Goal: Task Accomplishment & Management: Use online tool/utility

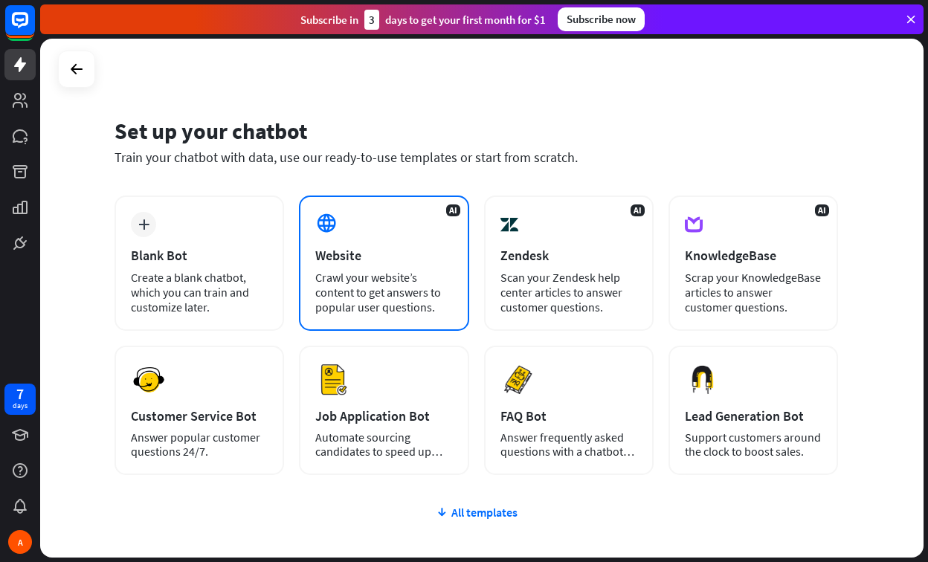
click at [355, 254] on div "Website" at bounding box center [383, 255] width 137 height 17
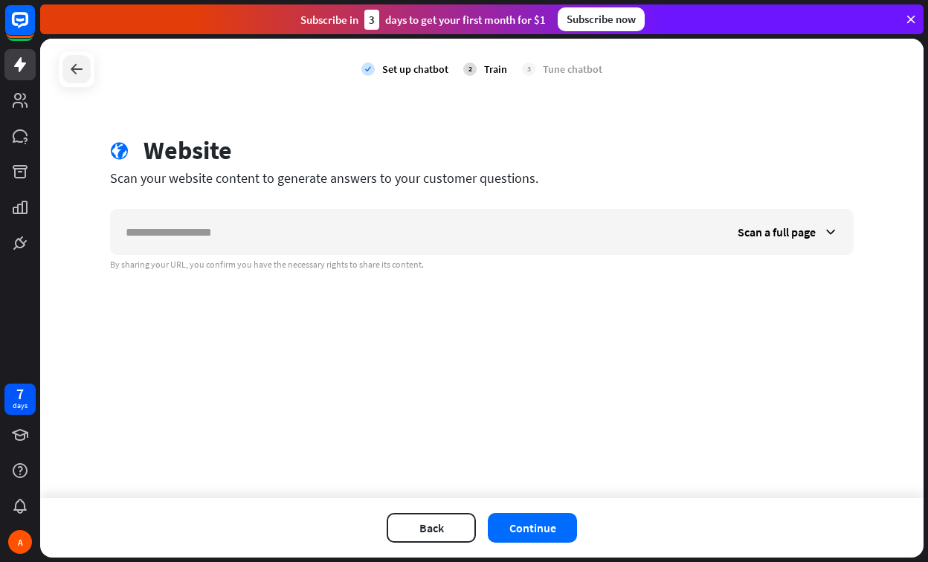
click at [74, 82] on div at bounding box center [76, 69] width 28 height 28
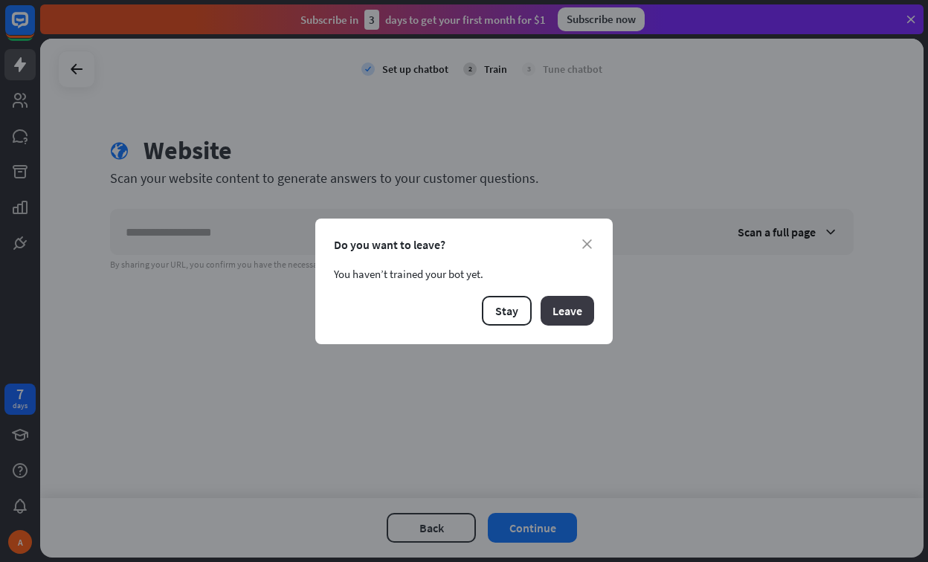
click at [583, 314] on button "Leave" at bounding box center [568, 311] width 54 height 30
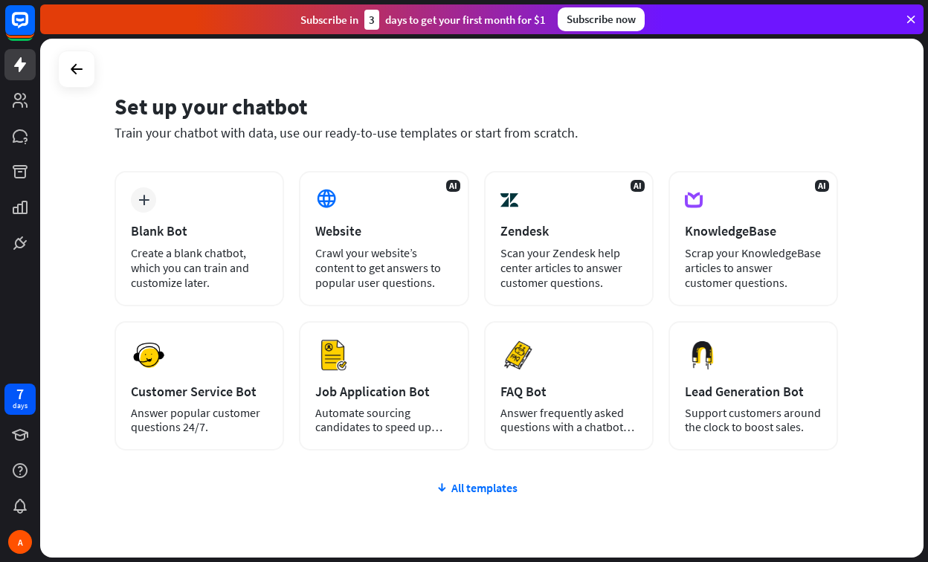
scroll to position [21, 0]
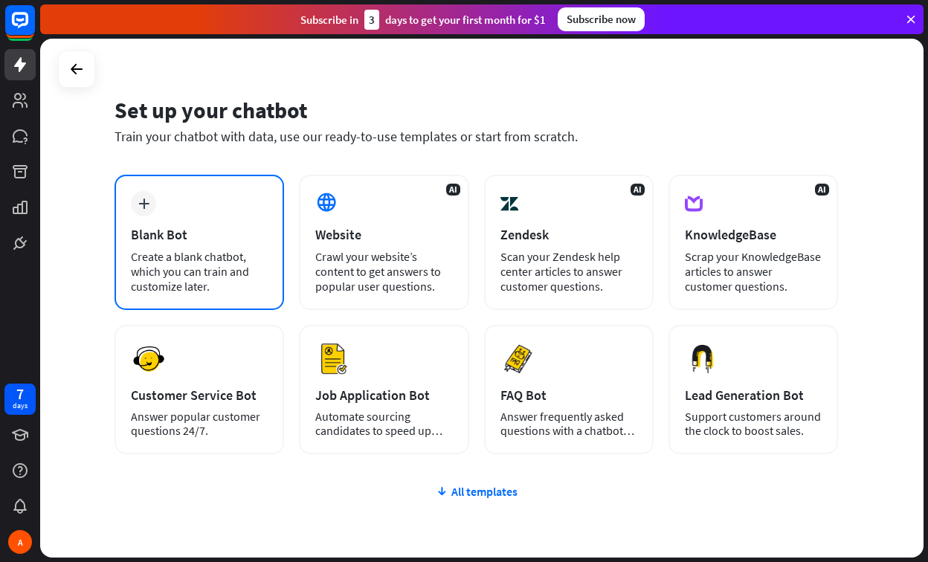
click at [216, 251] on div "Create a blank chatbot, which you can train and customize later." at bounding box center [199, 271] width 137 height 45
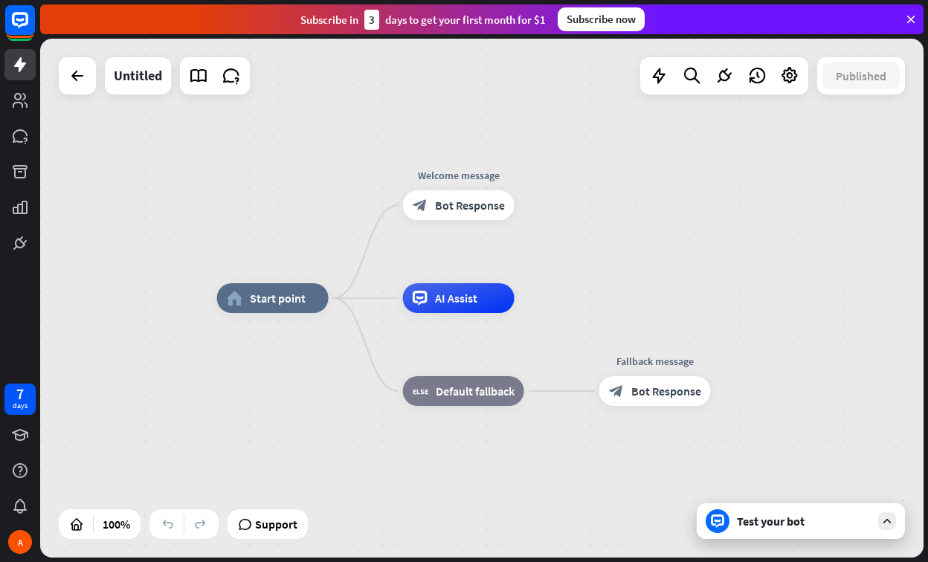
click at [89, 94] on div "home_2 Start point Welcome message block_bot_response Bot Response AI Assist bl…" at bounding box center [481, 298] width 883 height 519
click at [83, 88] on div at bounding box center [77, 76] width 30 height 30
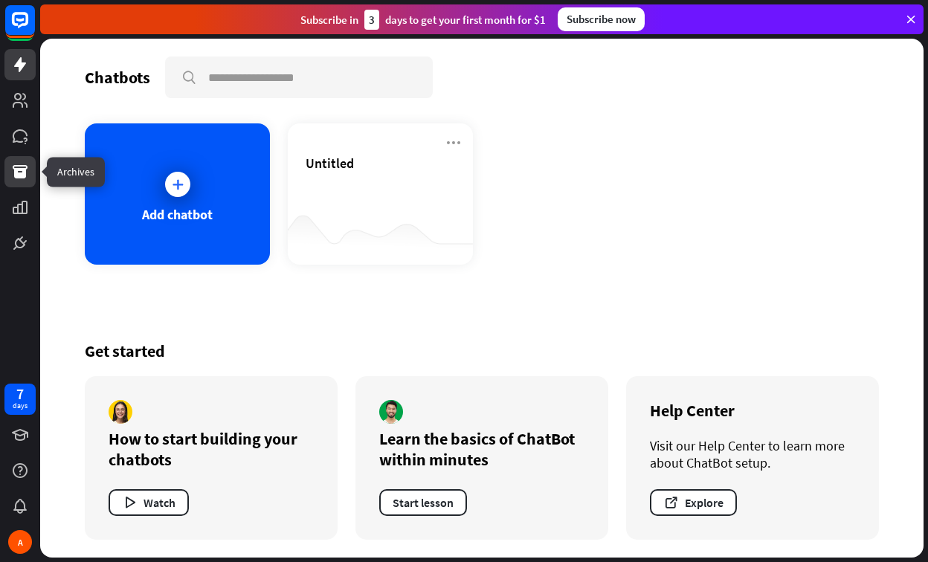
click at [30, 166] on link at bounding box center [19, 171] width 31 height 31
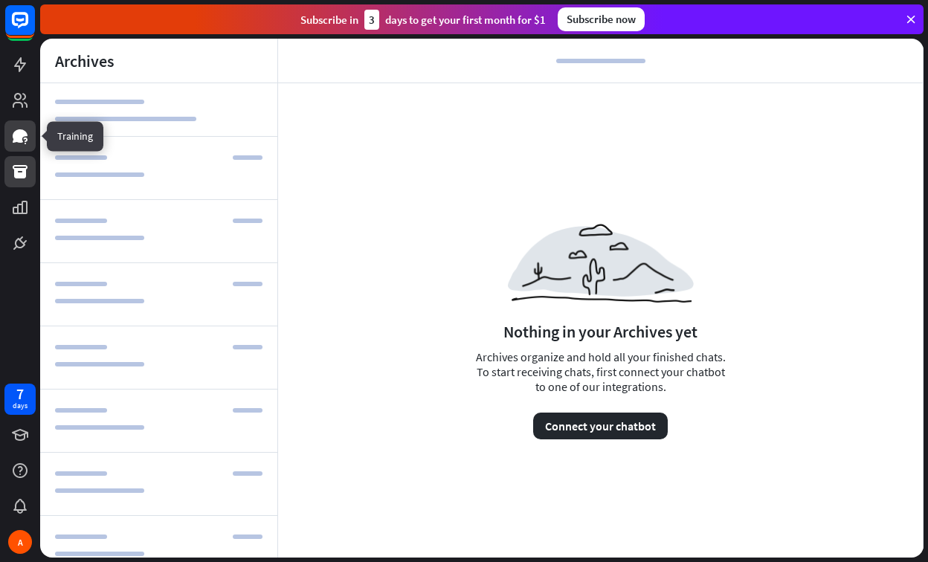
click at [30, 143] on link at bounding box center [19, 135] width 31 height 31
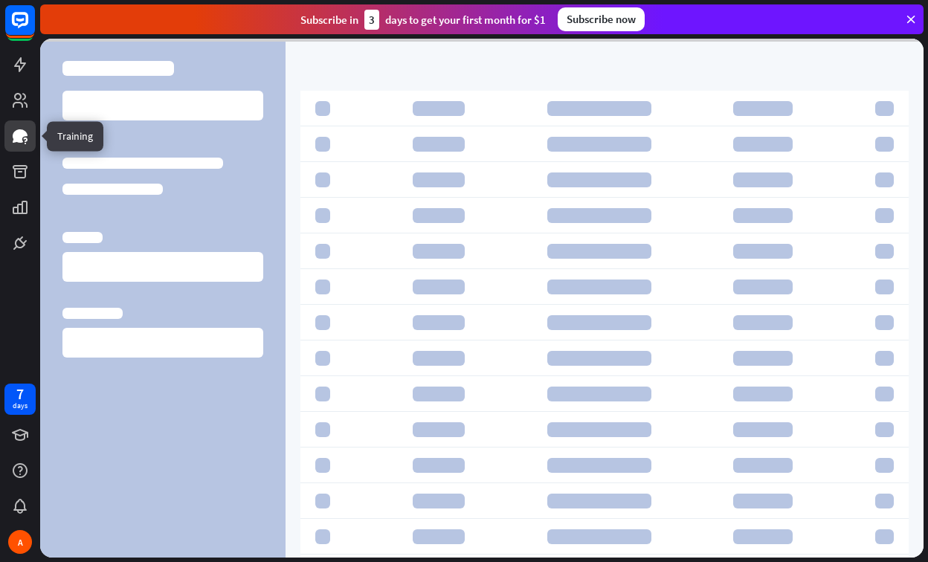
click at [30, 120] on div at bounding box center [20, 129] width 40 height 259
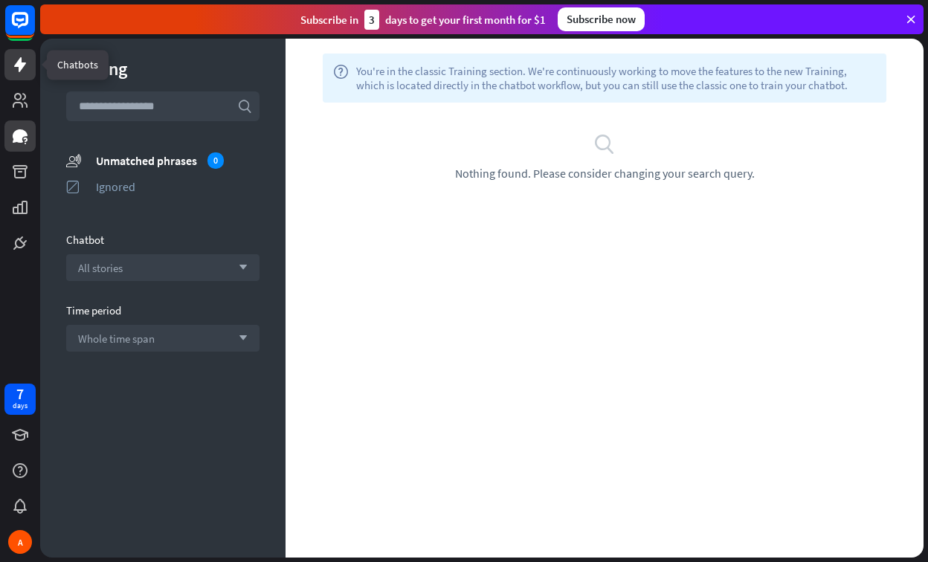
click at [27, 54] on link at bounding box center [19, 64] width 31 height 31
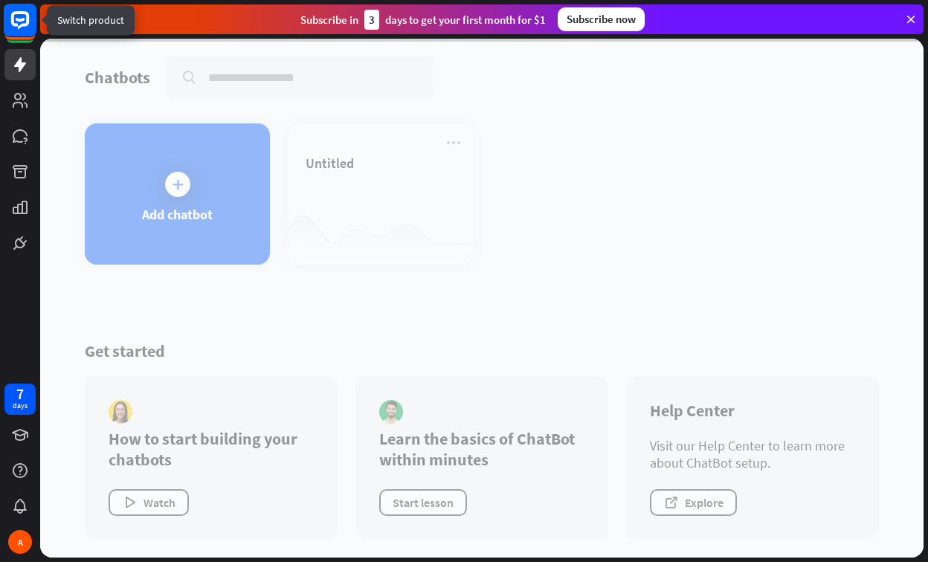
click at [27, 25] on icon at bounding box center [20, 20] width 18 height 18
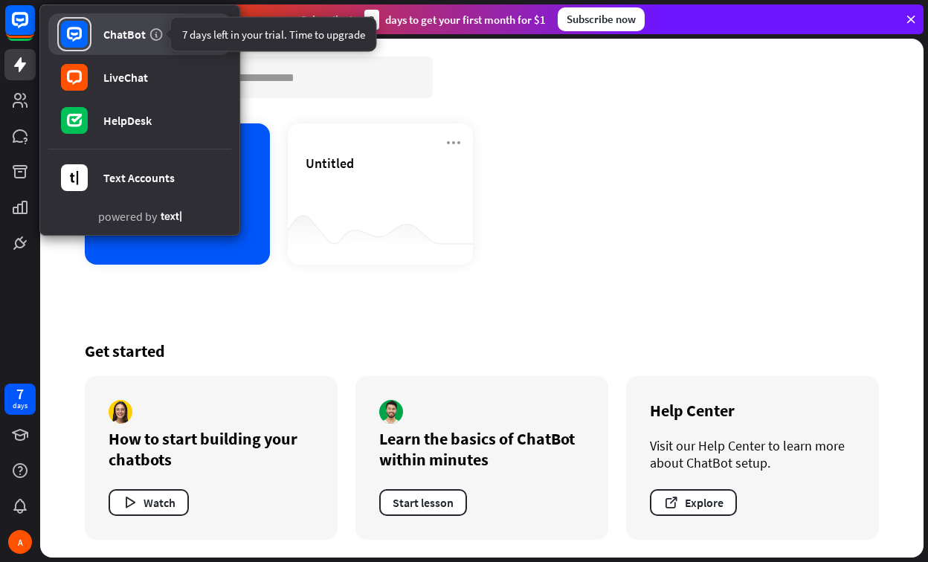
click at [152, 41] on icon at bounding box center [156, 34] width 15 height 15
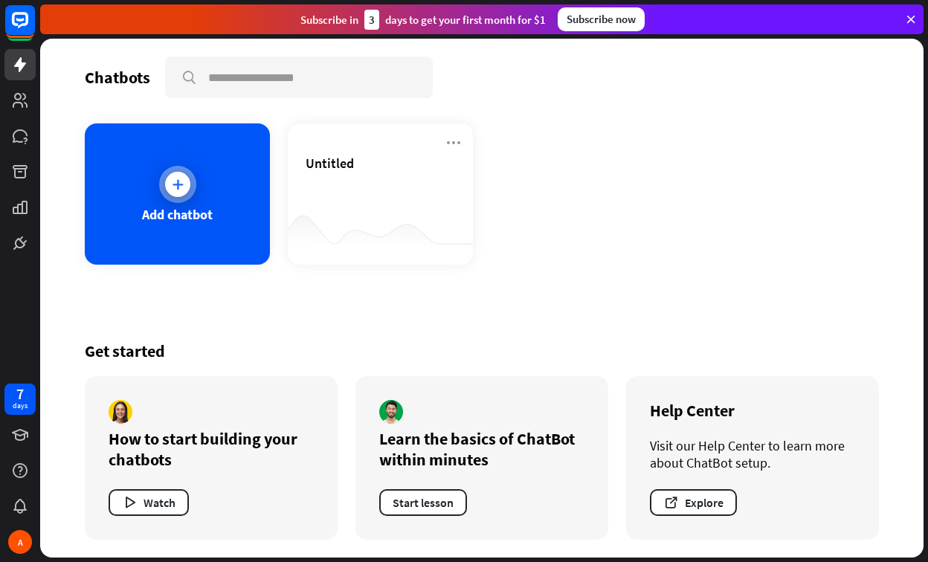
click at [185, 180] on div at bounding box center [177, 184] width 25 height 25
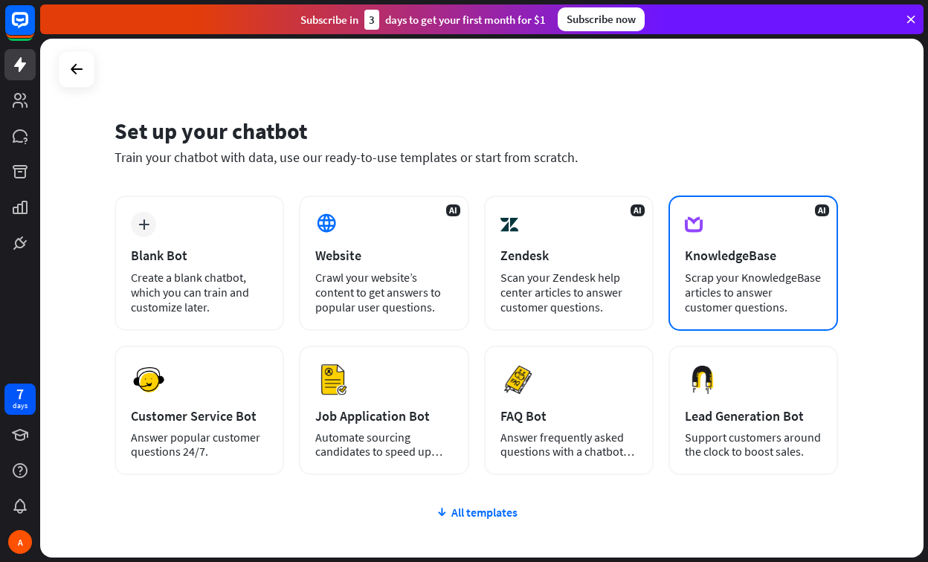
click at [733, 243] on div "AI KnowledgeBase Scrap your KnowledgeBase articles to answer customer questions." at bounding box center [754, 263] width 170 height 135
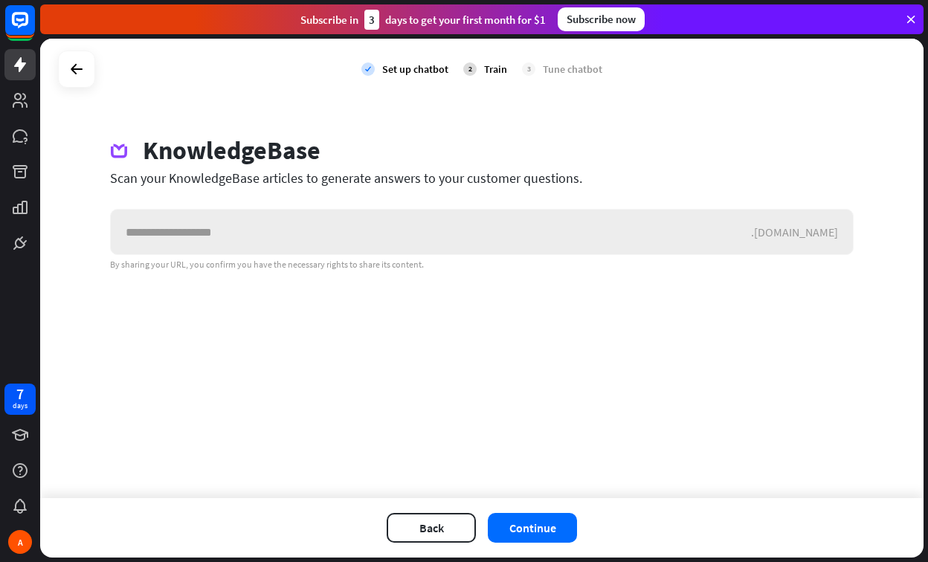
click at [660, 243] on input "text" at bounding box center [431, 232] width 640 height 45
click at [605, 245] on input "text" at bounding box center [431, 232] width 640 height 45
click at [446, 243] on input "text" at bounding box center [431, 232] width 640 height 45
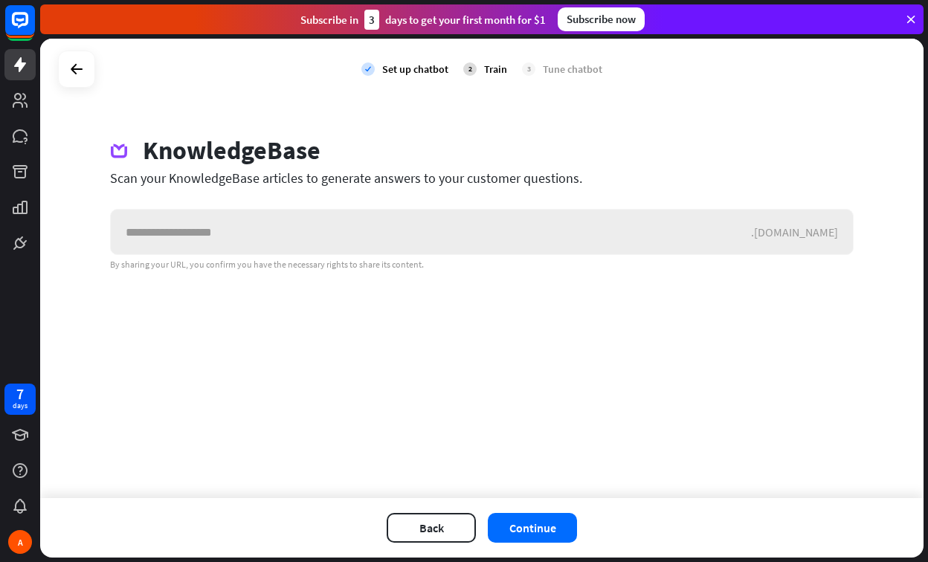
type input "*"
type input "***"
click at [531, 533] on button "Continue" at bounding box center [532, 528] width 89 height 30
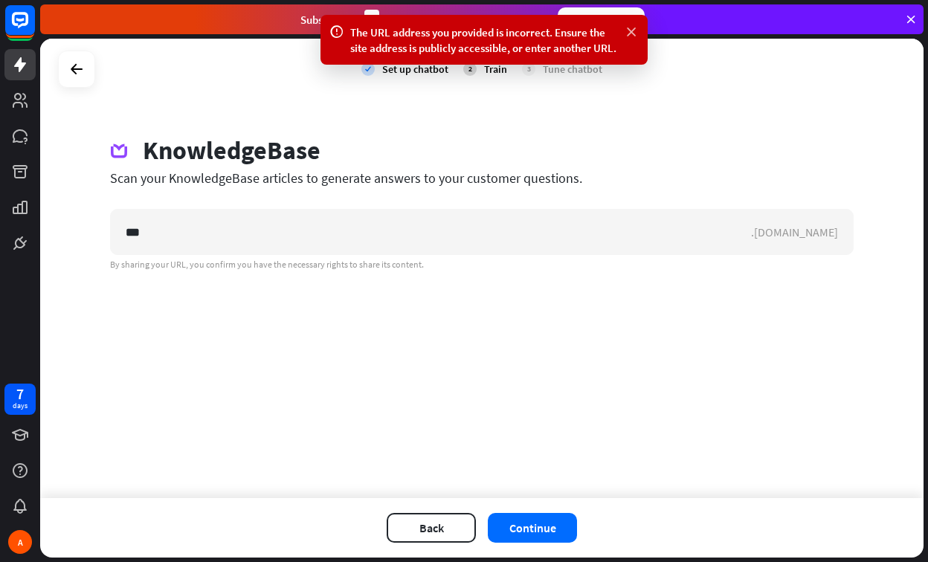
click at [637, 28] on icon at bounding box center [631, 33] width 15 height 16
